Goal: Task Accomplishment & Management: Use online tool/utility

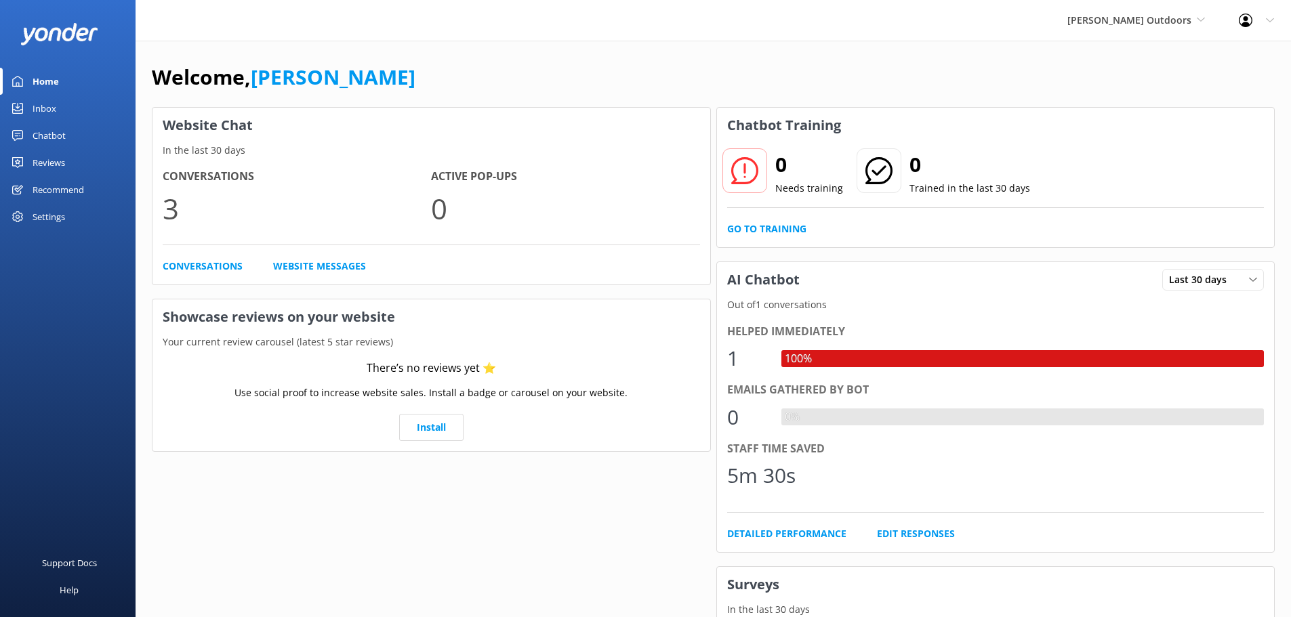
click at [62, 184] on div "Recommend" at bounding box center [58, 189] width 51 height 27
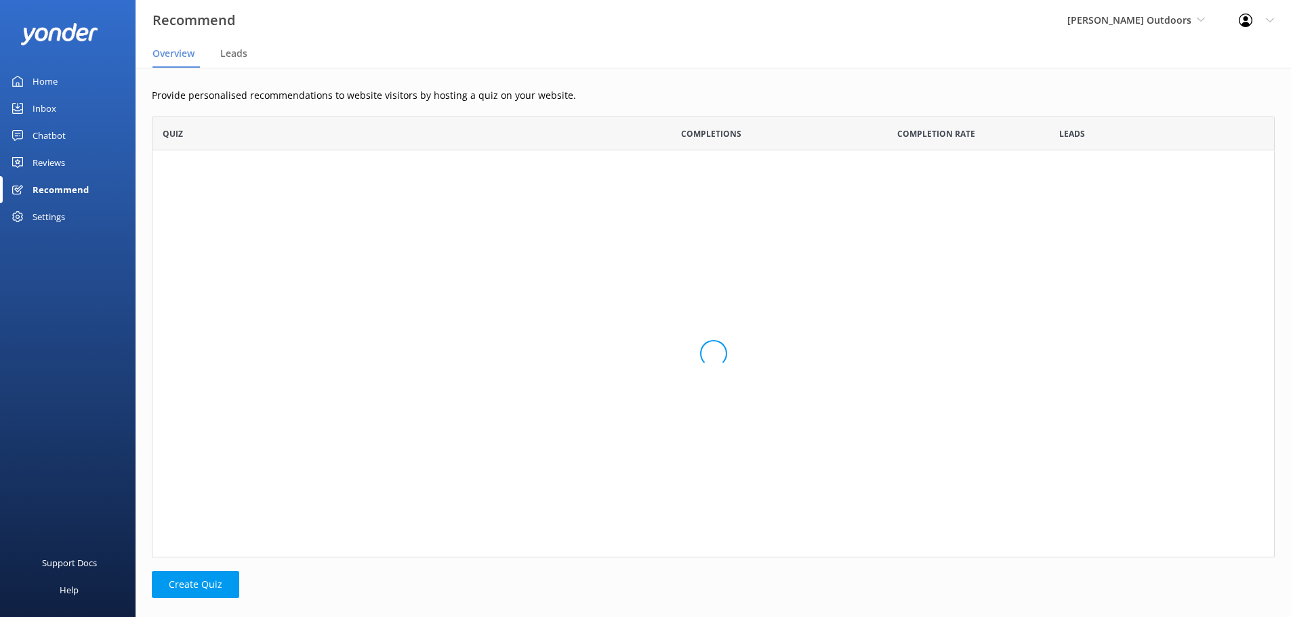
scroll to position [431, 1112]
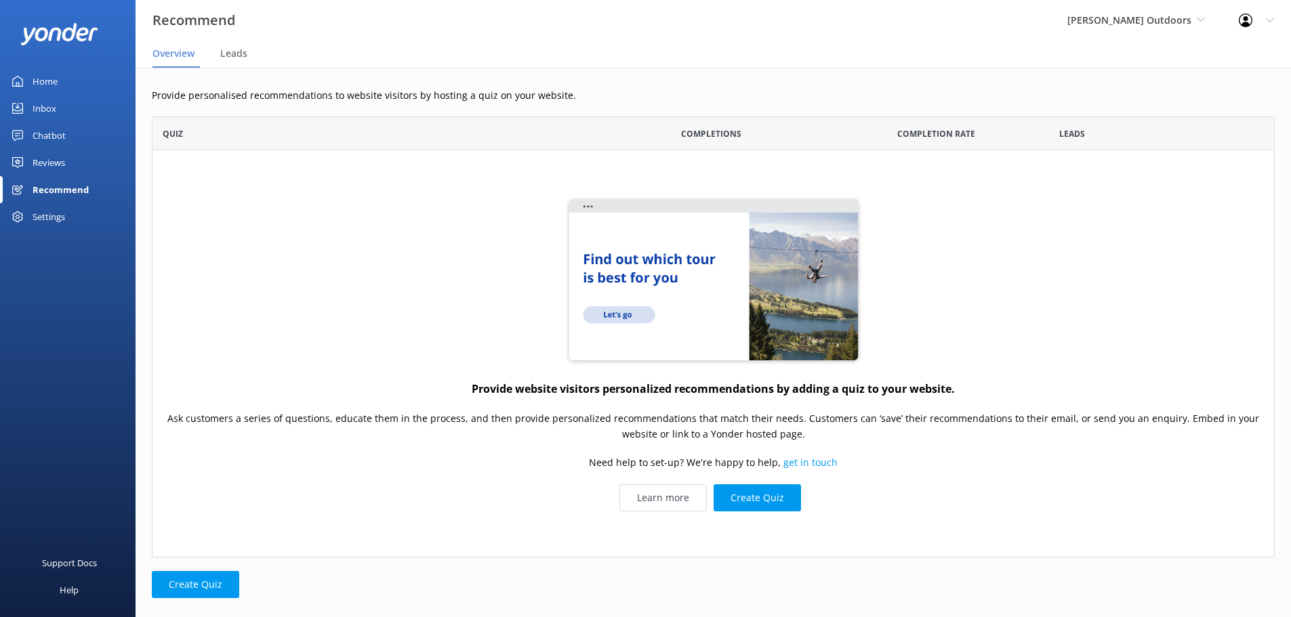
click at [47, 160] on div "Reviews" at bounding box center [49, 162] width 33 height 27
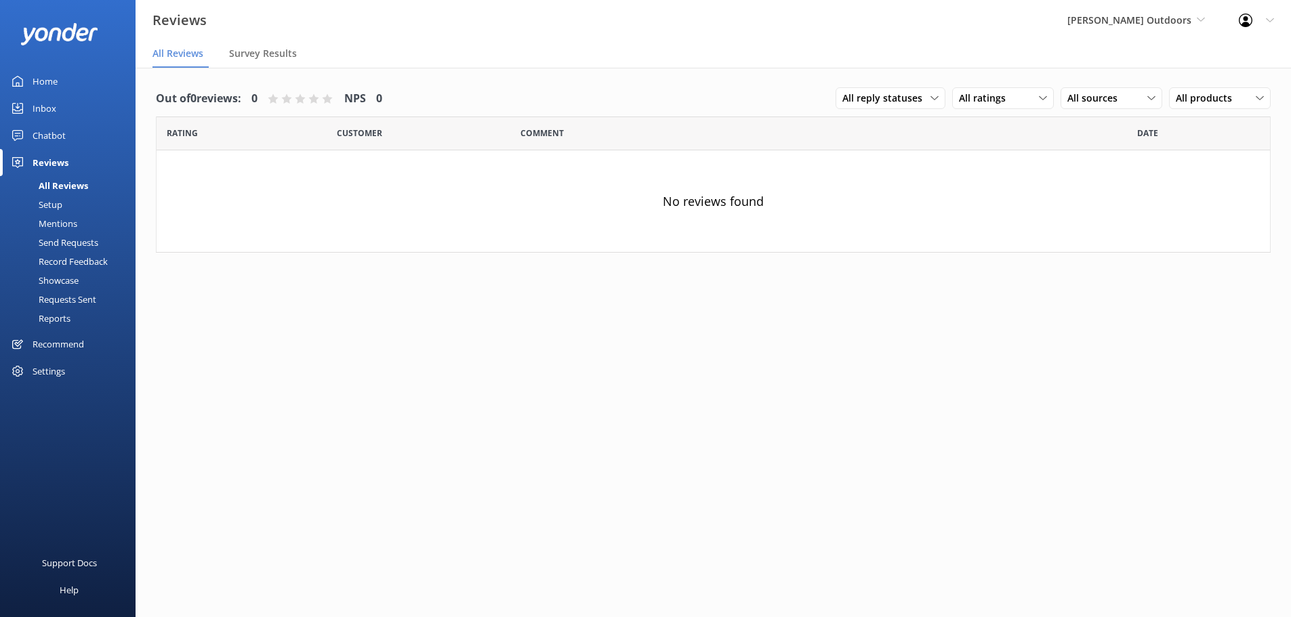
click at [50, 132] on div "Chatbot" at bounding box center [49, 135] width 33 height 27
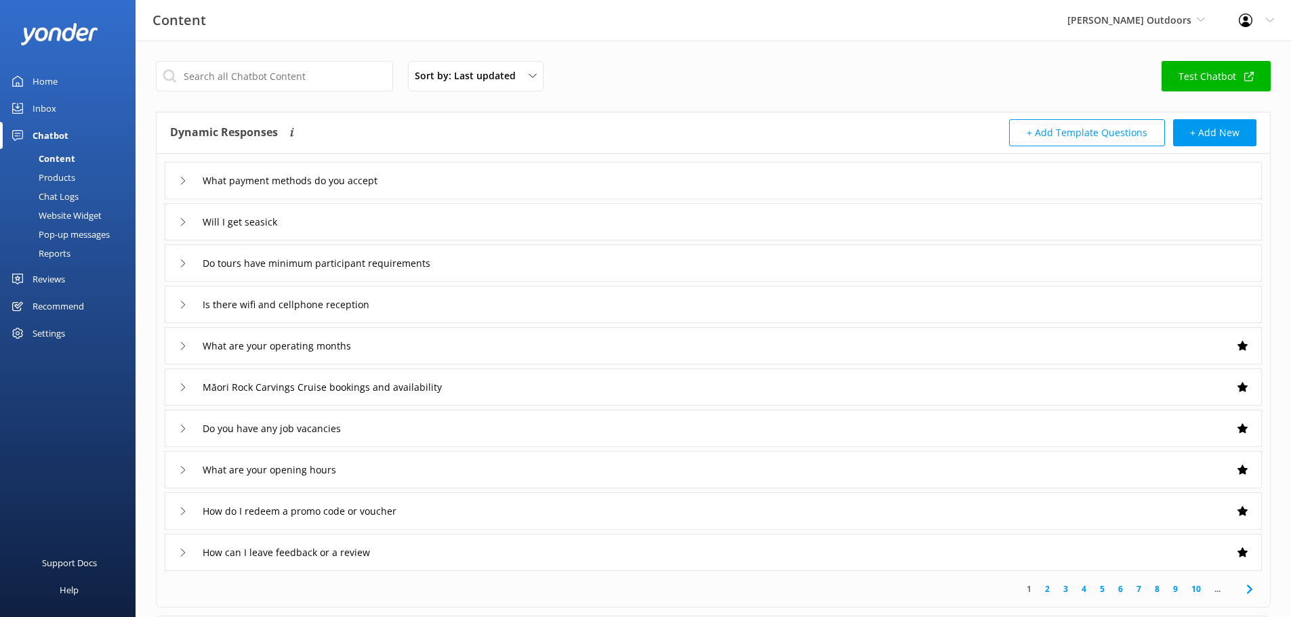
click at [184, 217] on div "Will I get seasick" at bounding box center [238, 222] width 119 height 22
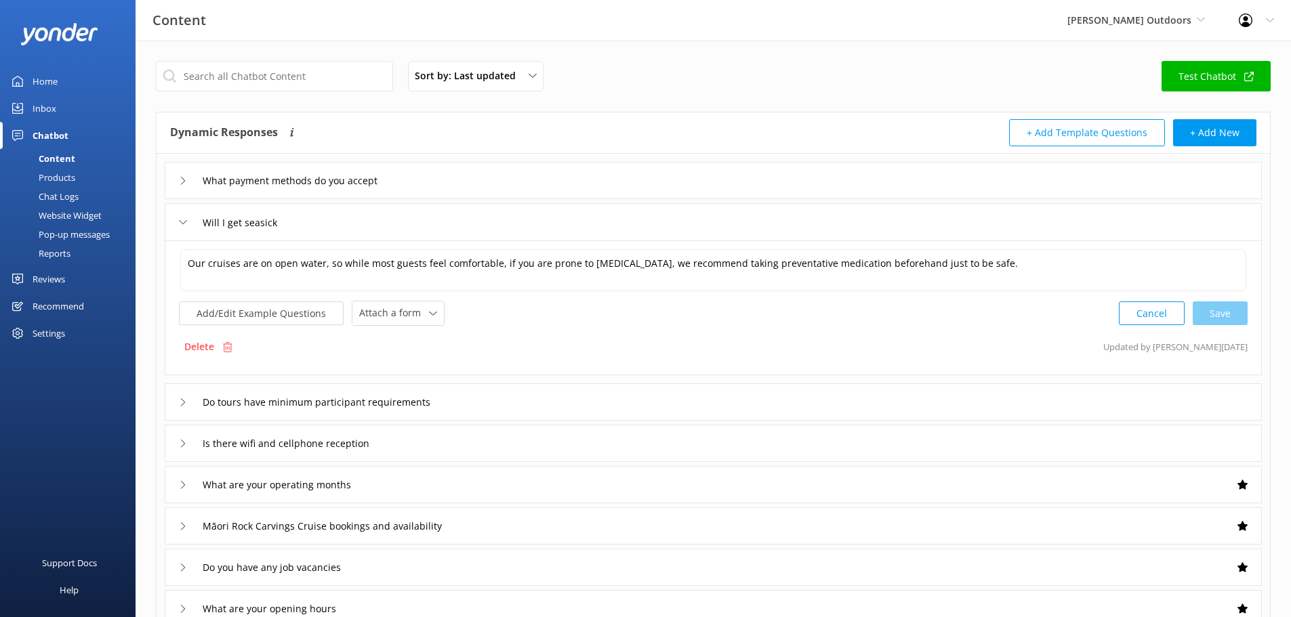
click at [176, 398] on div "Do tours have minimum participant requirements" at bounding box center [713, 401] width 1097 height 37
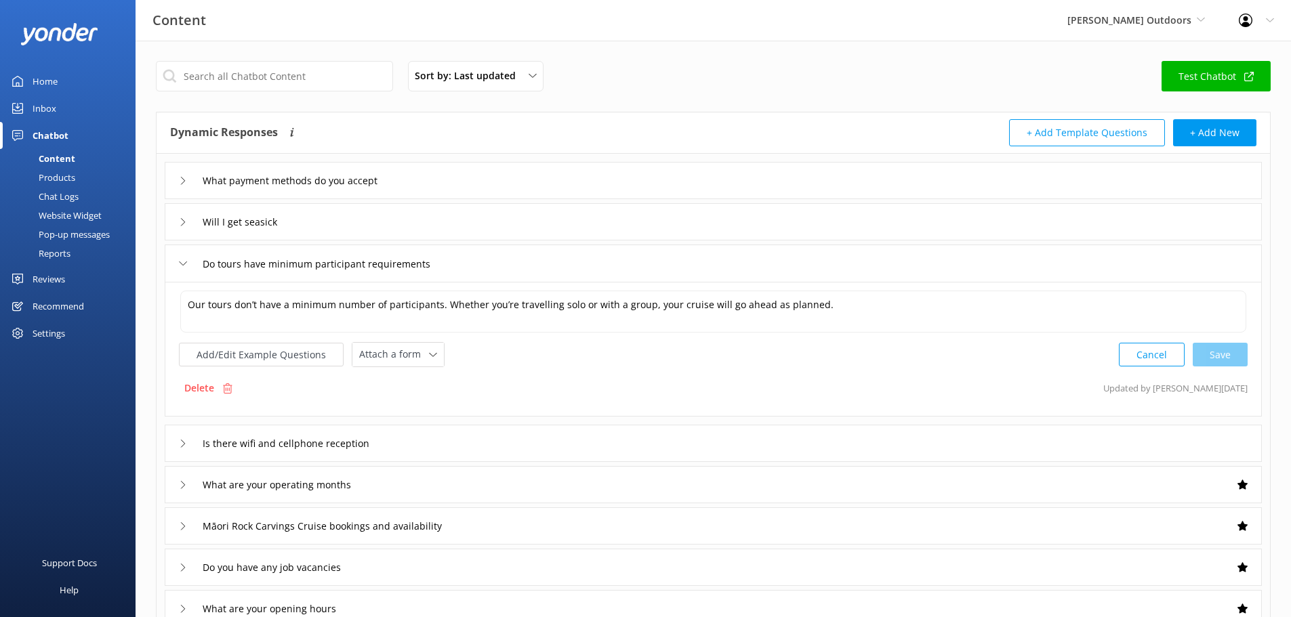
click at [47, 102] on div "Inbox" at bounding box center [45, 108] width 24 height 27
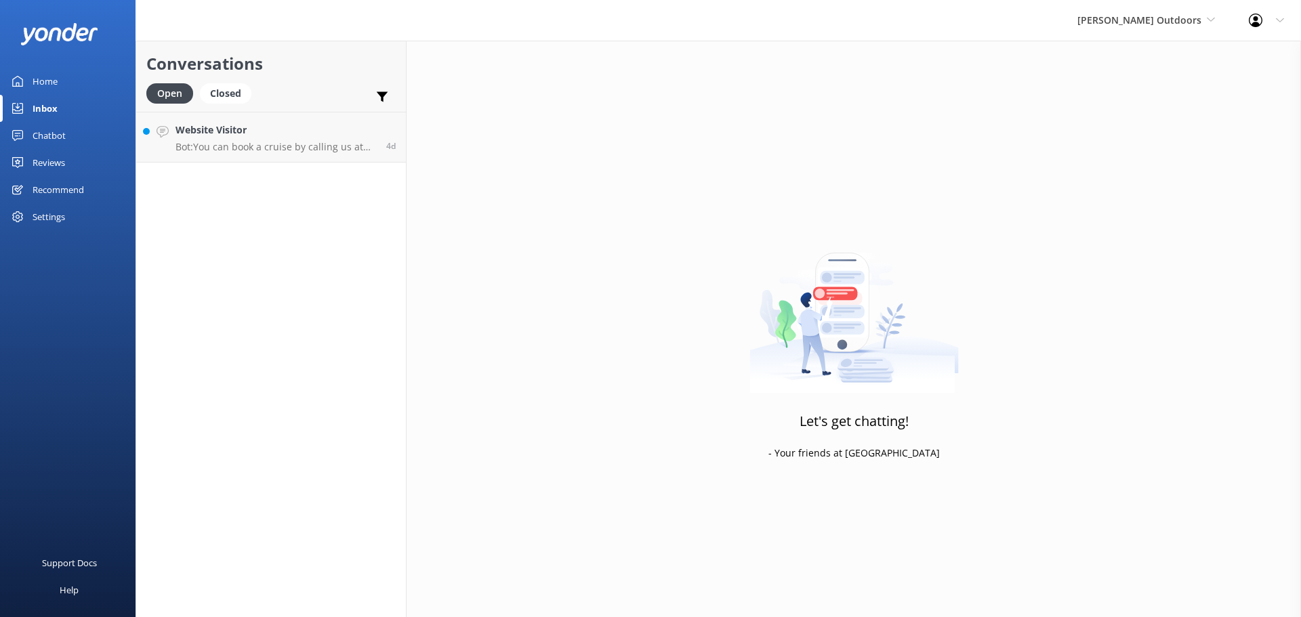
click at [43, 77] on div "Home" at bounding box center [45, 81] width 25 height 27
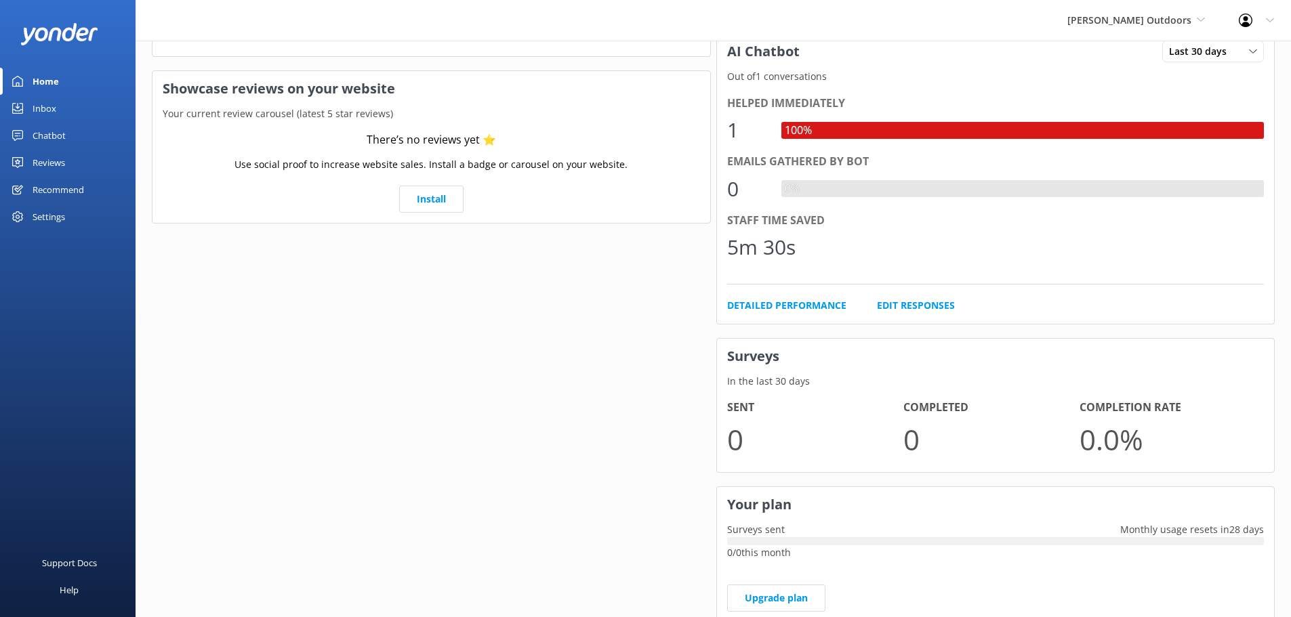
scroll to position [246, 0]
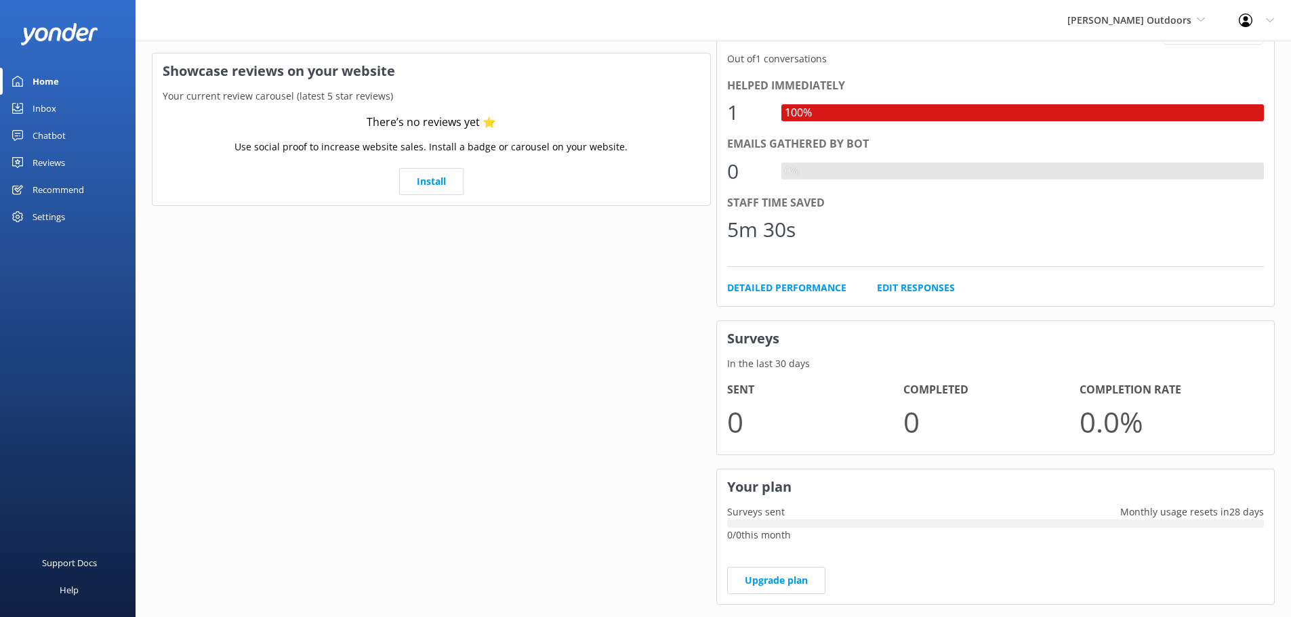
drag, startPoint x: 1277, startPoint y: 291, endPoint x: 759, endPoint y: 345, distance: 520.4
click at [759, 345] on h3 "Surveys" at bounding box center [996, 338] width 558 height 35
click at [48, 181] on div "Recommend" at bounding box center [58, 189] width 51 height 27
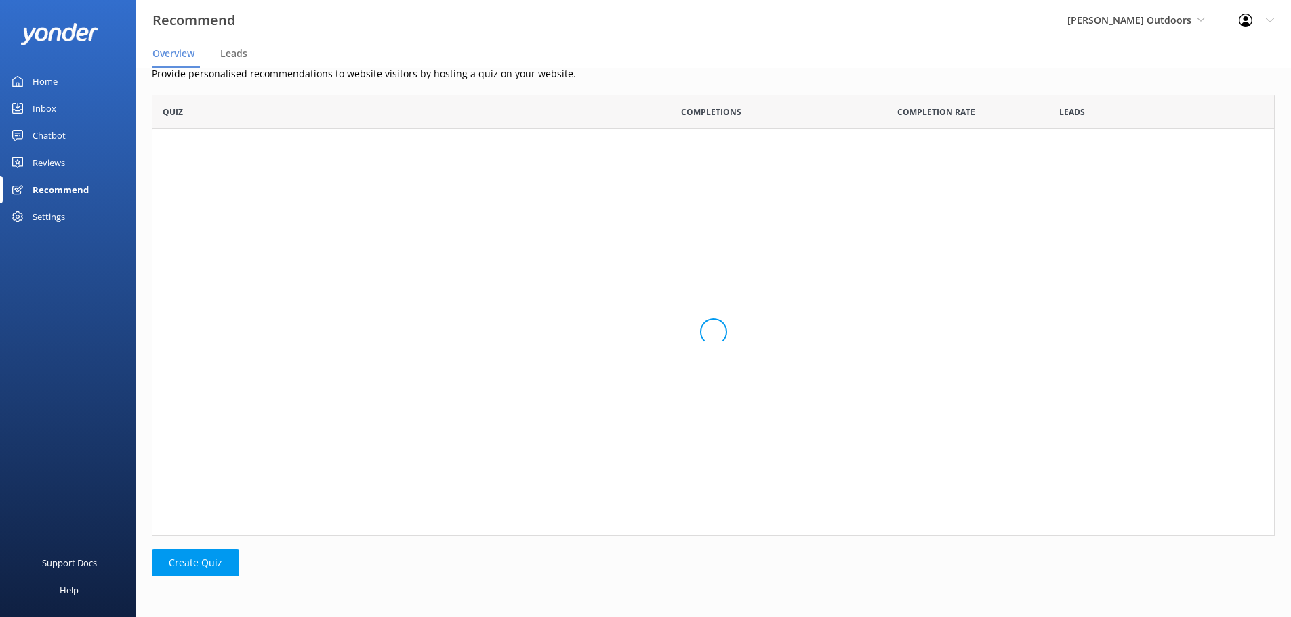
scroll to position [431, 1112]
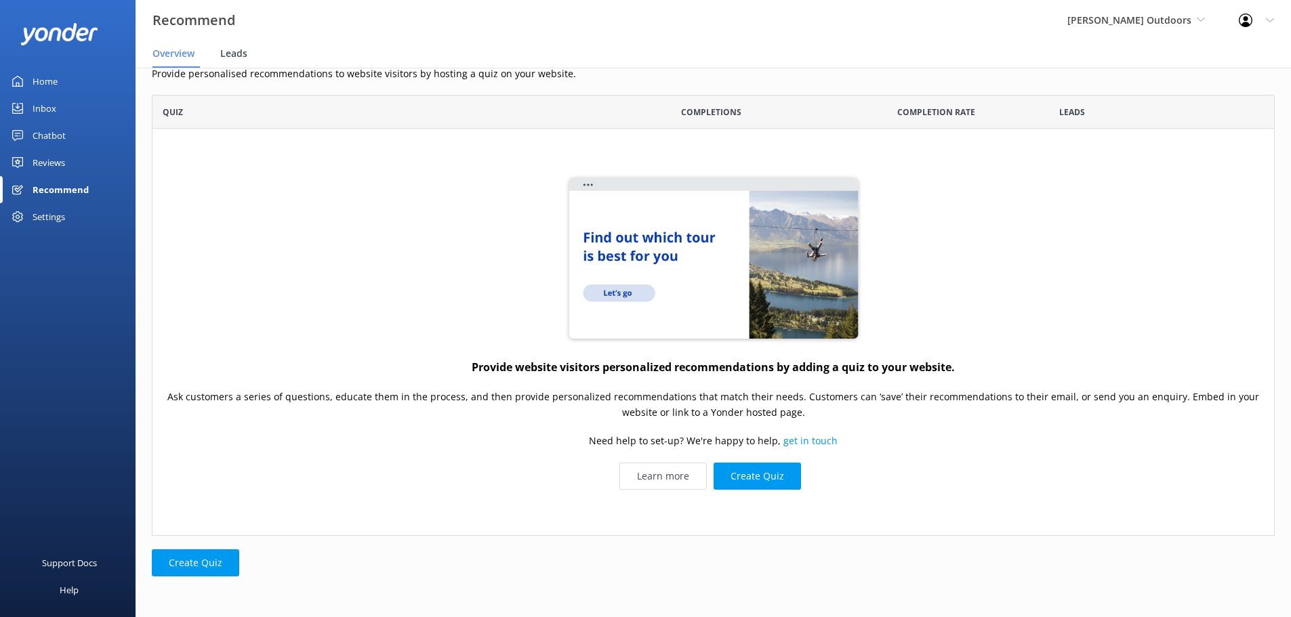
click at [238, 57] on span "Leads" at bounding box center [233, 54] width 27 height 14
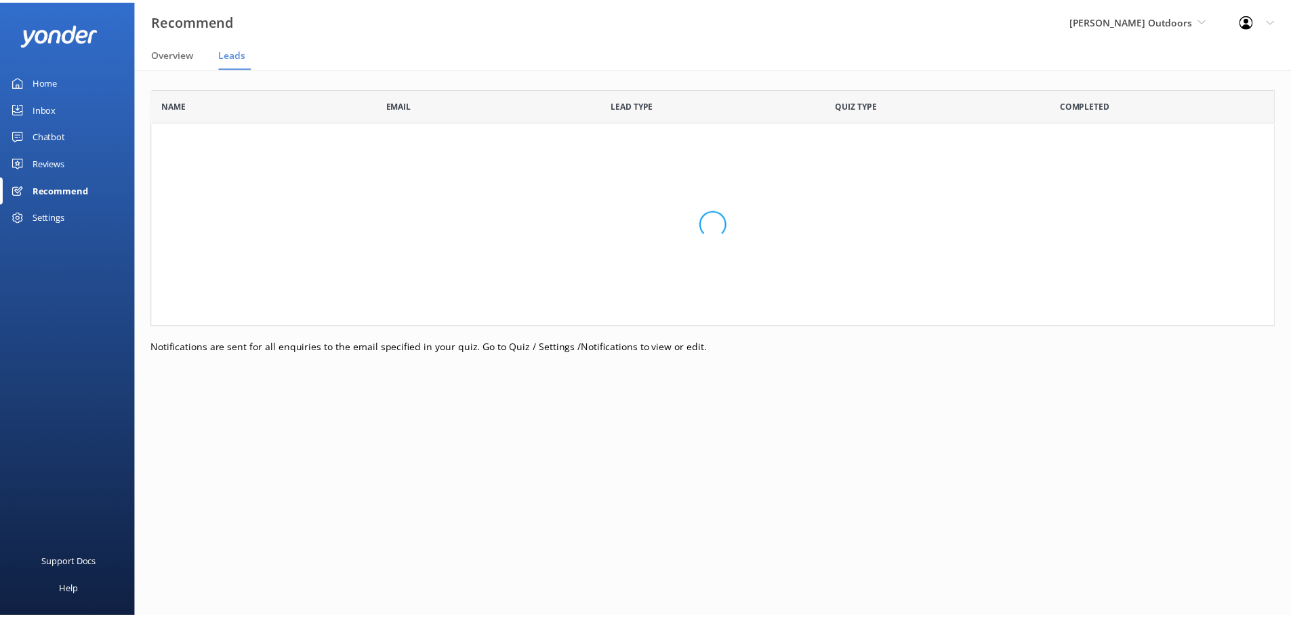
scroll to position [228, 1123]
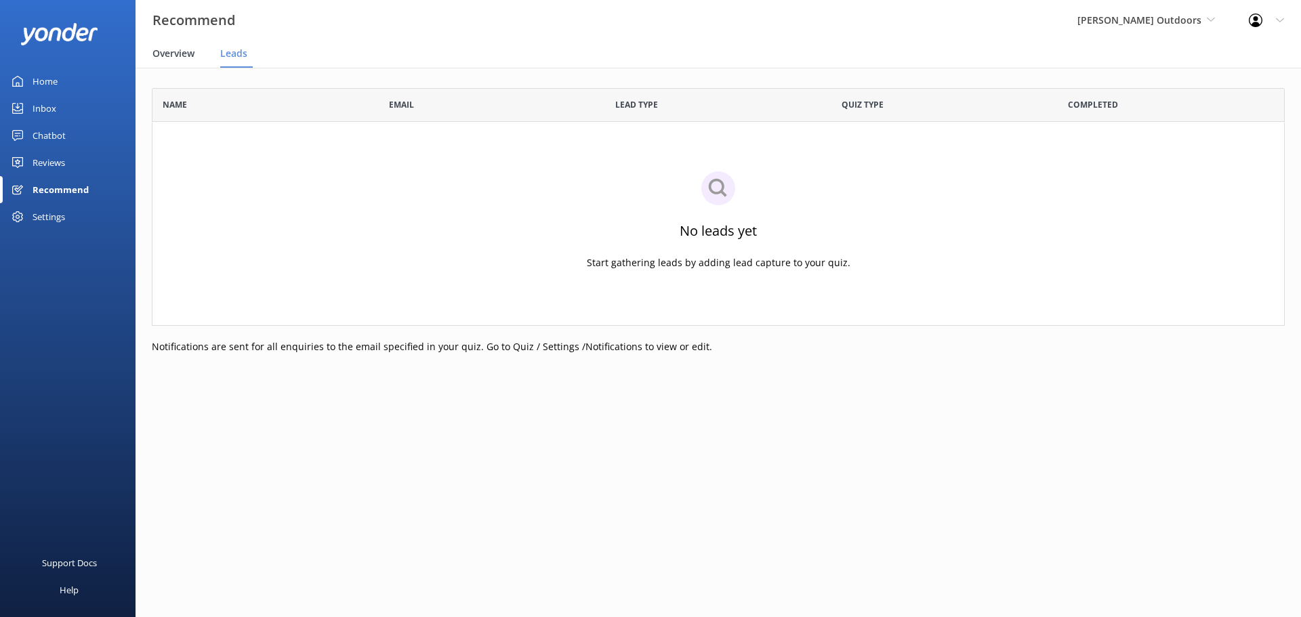
click at [184, 54] on span "Overview" at bounding box center [173, 54] width 42 height 14
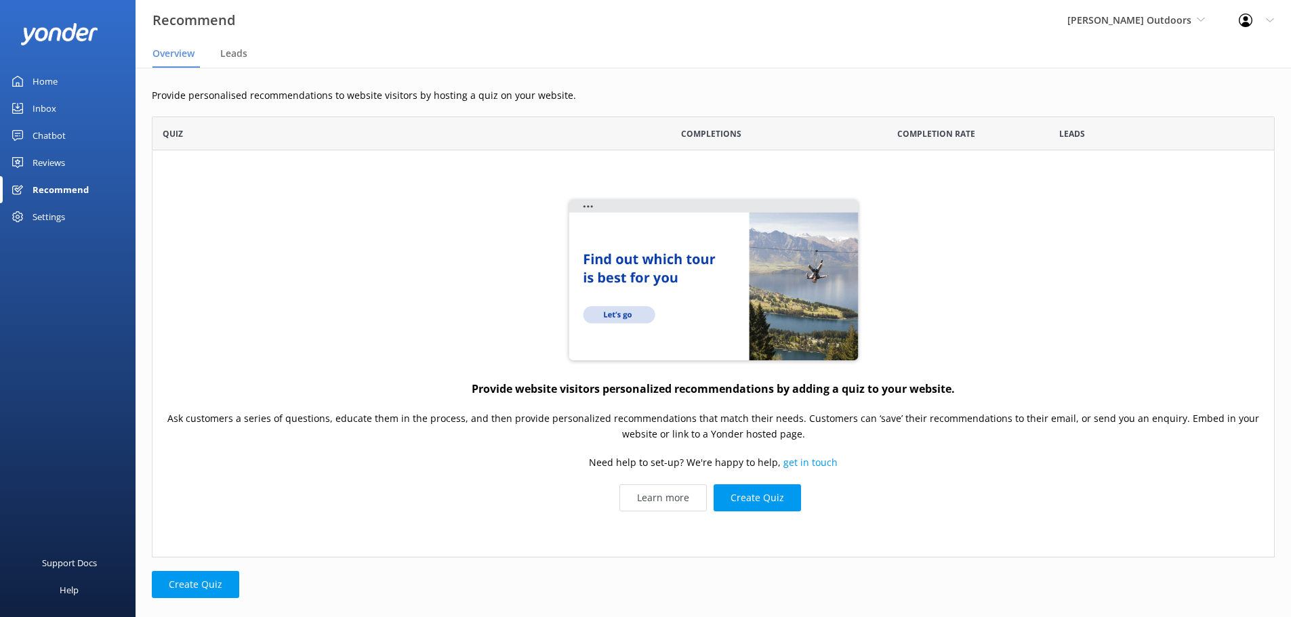
scroll to position [431, 1112]
